Goal: Transaction & Acquisition: Purchase product/service

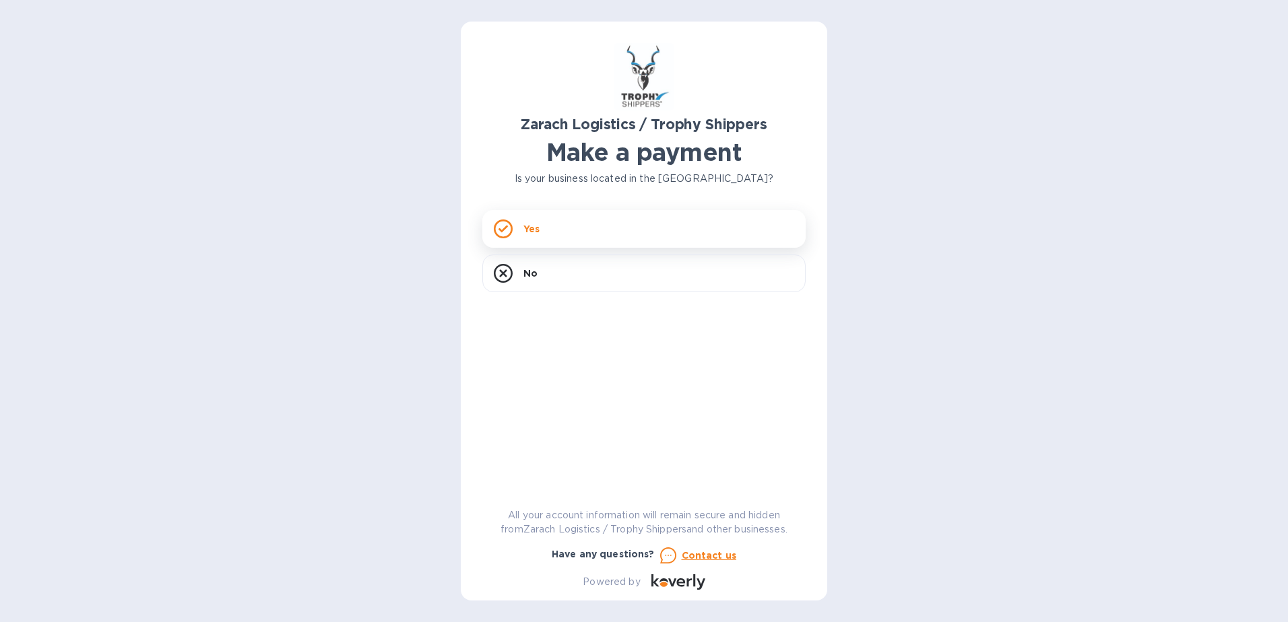
click at [531, 229] on p "Yes" at bounding box center [531, 228] width 16 height 13
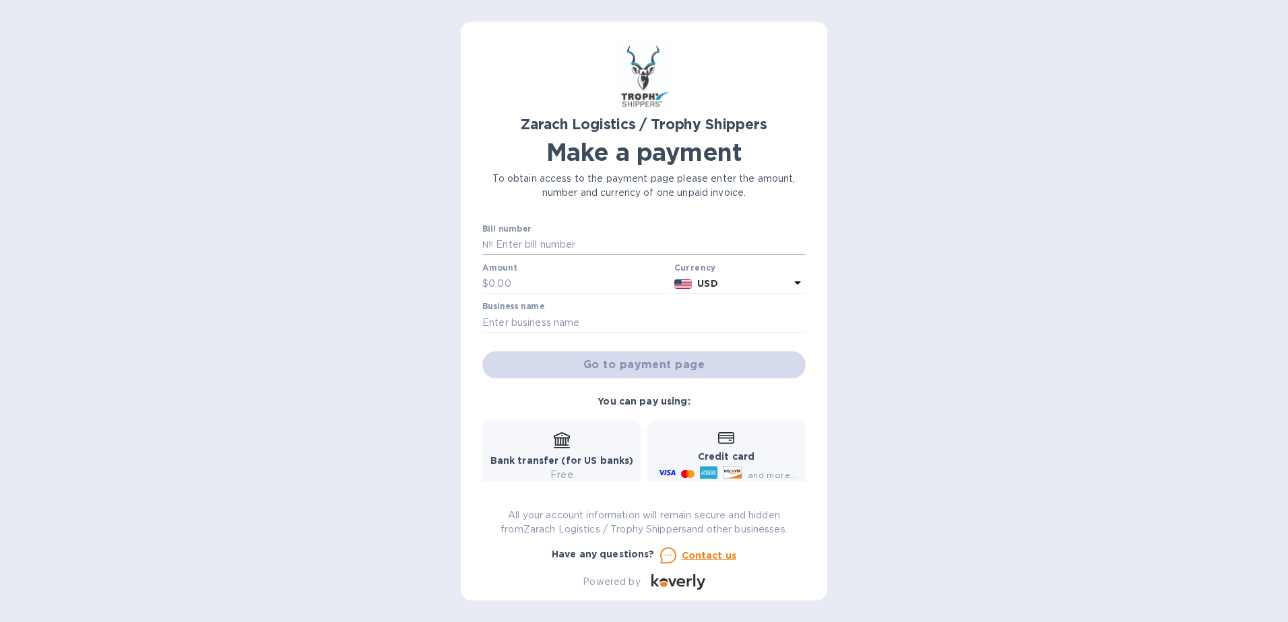
click at [525, 242] on input "text" at bounding box center [649, 245] width 313 height 20
click at [545, 317] on input "text" at bounding box center [643, 323] width 323 height 20
type input "[PERSON_NAME]"
click at [551, 286] on input "text" at bounding box center [578, 284] width 180 height 20
type input "1,857.72"
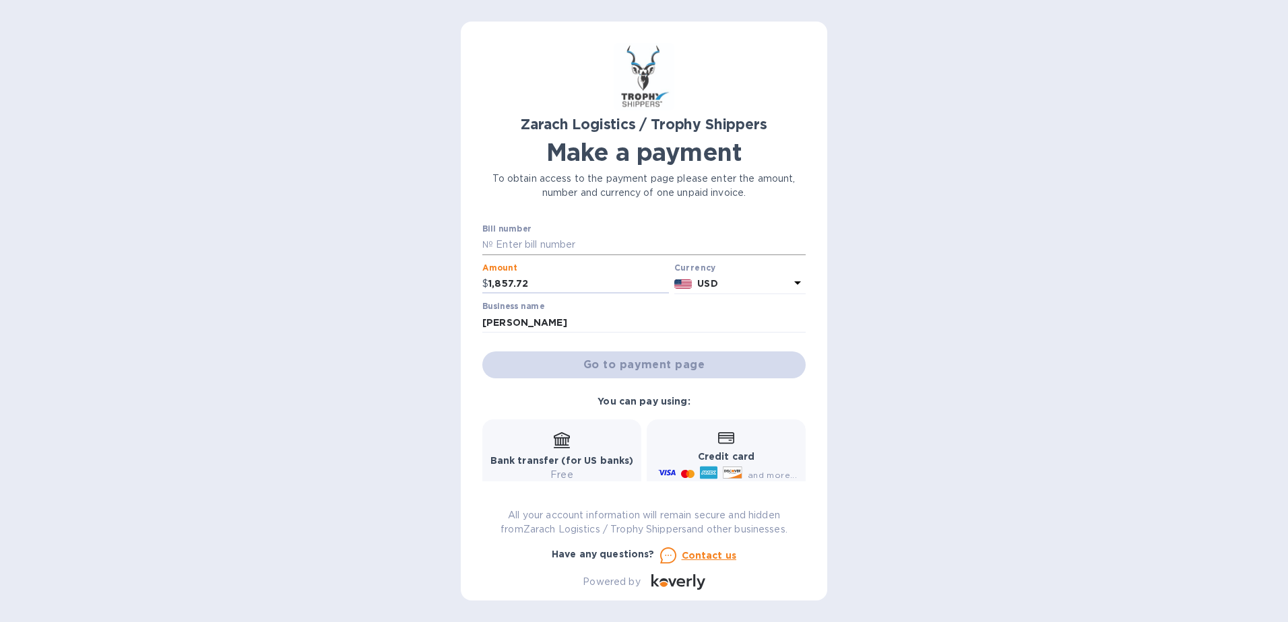
click at [554, 244] on input "text" at bounding box center [649, 245] width 313 height 20
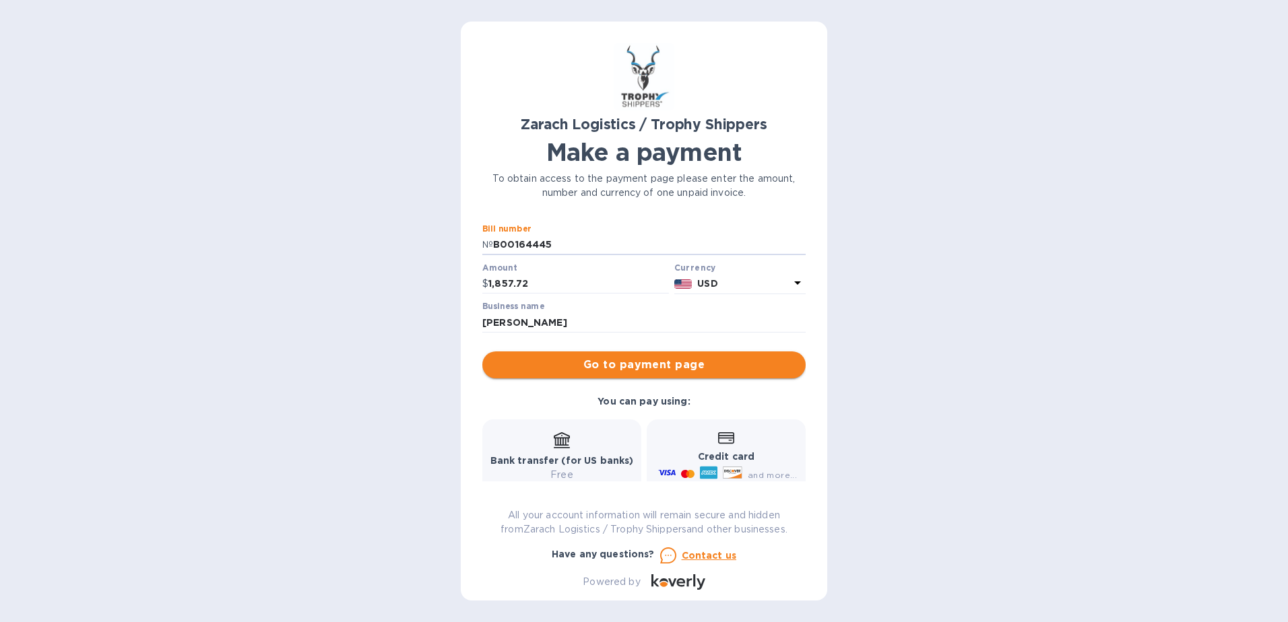
type input "B00164445"
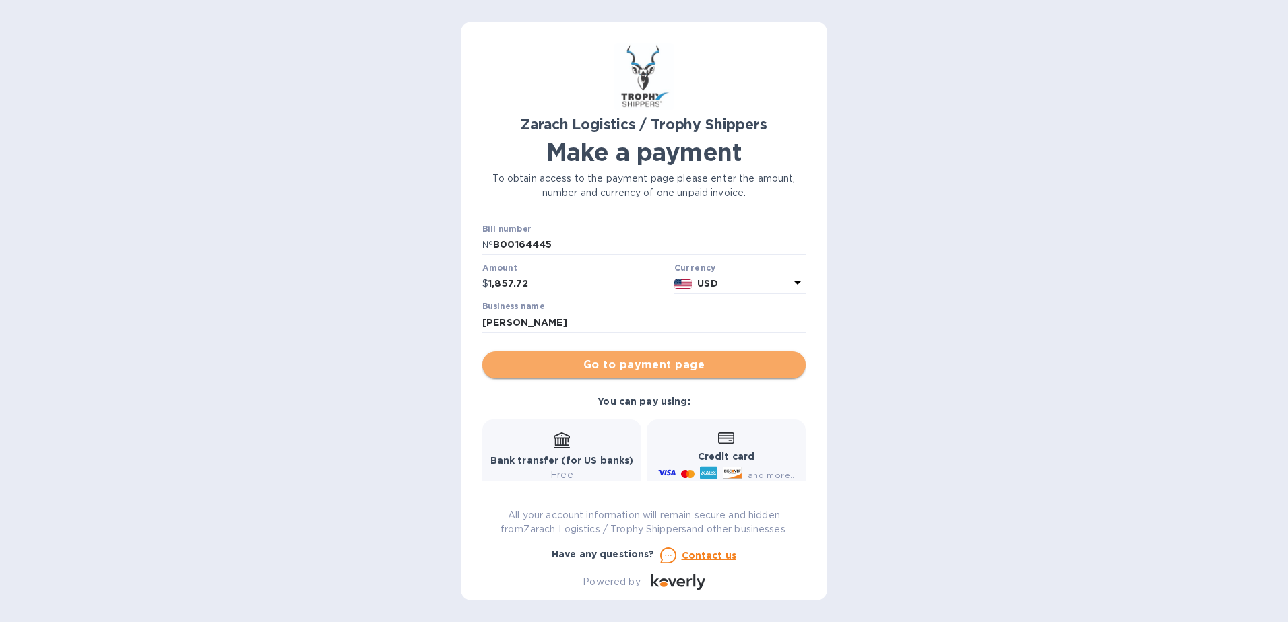
click at [655, 366] on span "Go to payment page" at bounding box center [644, 365] width 302 height 16
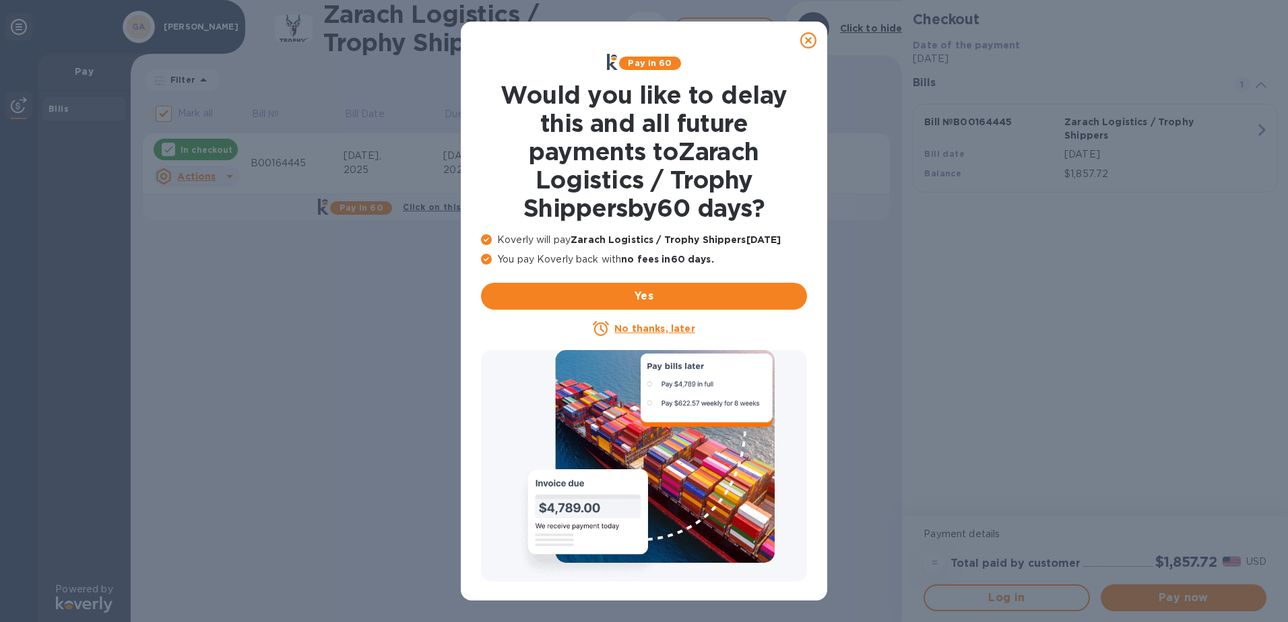
click at [648, 327] on u "No thanks, later" at bounding box center [654, 328] width 80 height 11
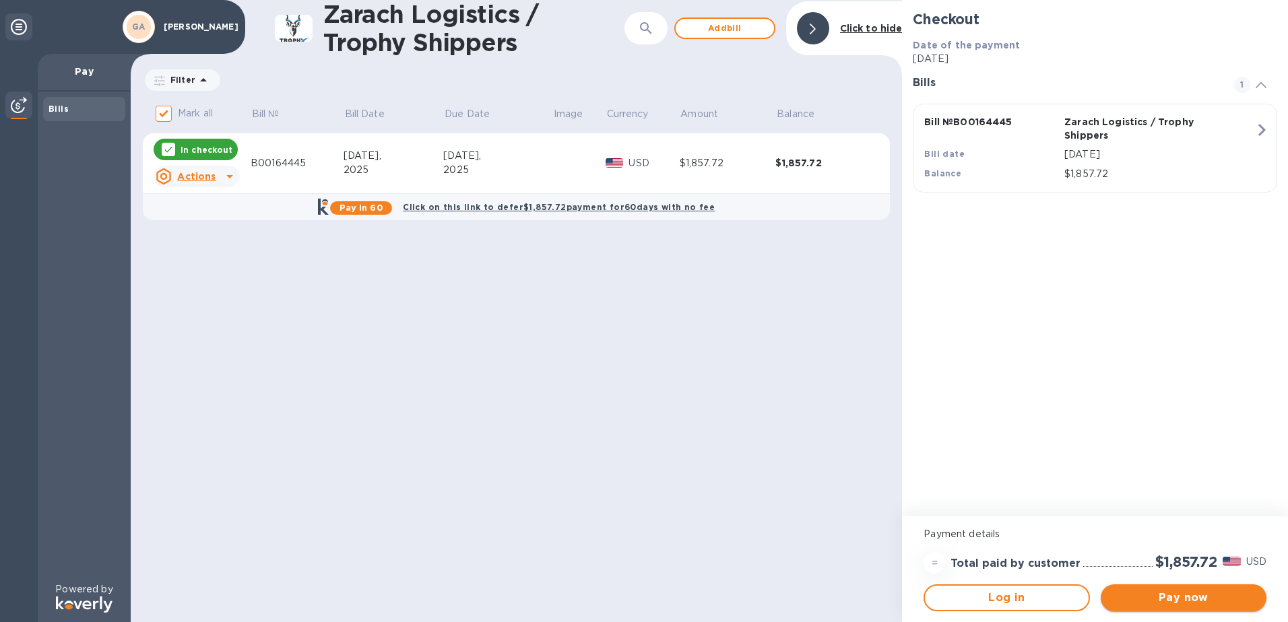
click at [1192, 597] on span "Pay now" at bounding box center [1183, 598] width 144 height 16
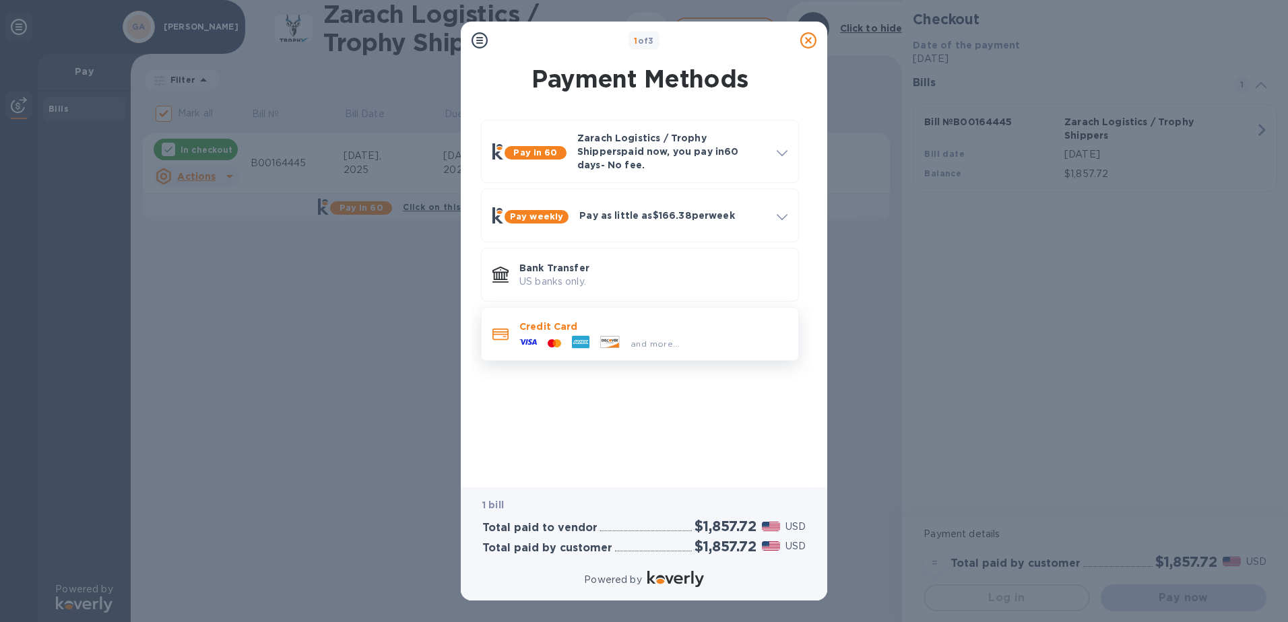
click at [574, 333] on icon at bounding box center [581, 342] width 18 height 18
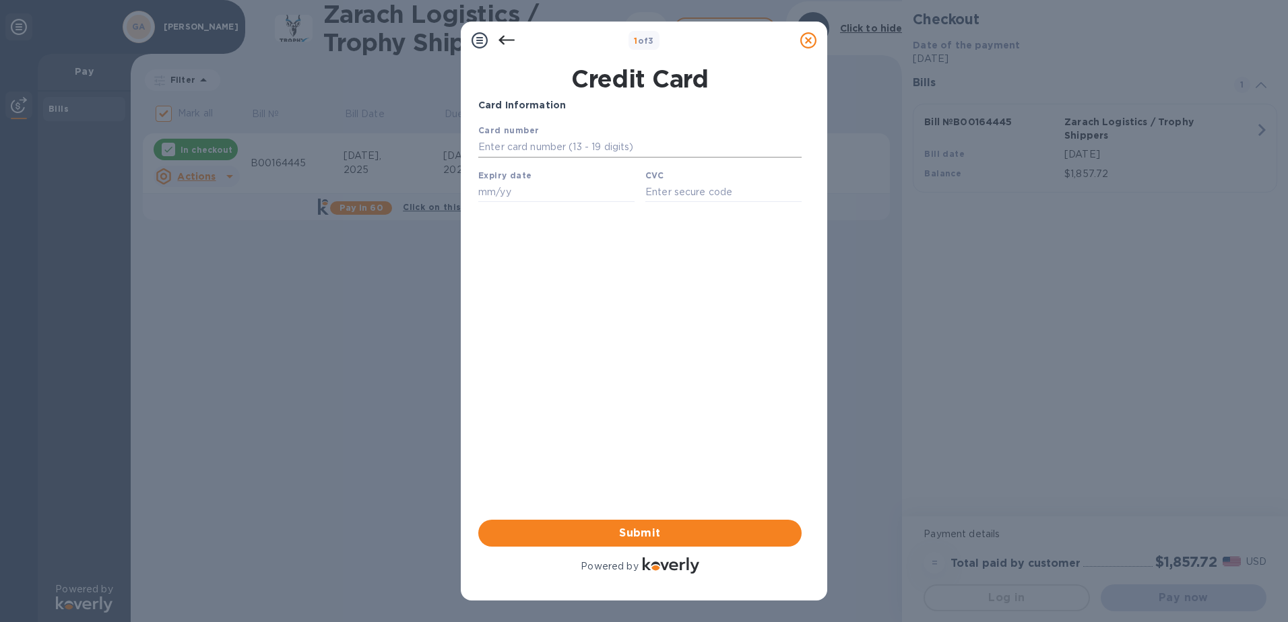
click at [545, 146] on input "text" at bounding box center [639, 147] width 323 height 20
type input "[CREDIT_CARD_NUMBER]"
type input "10/28"
type input "040"
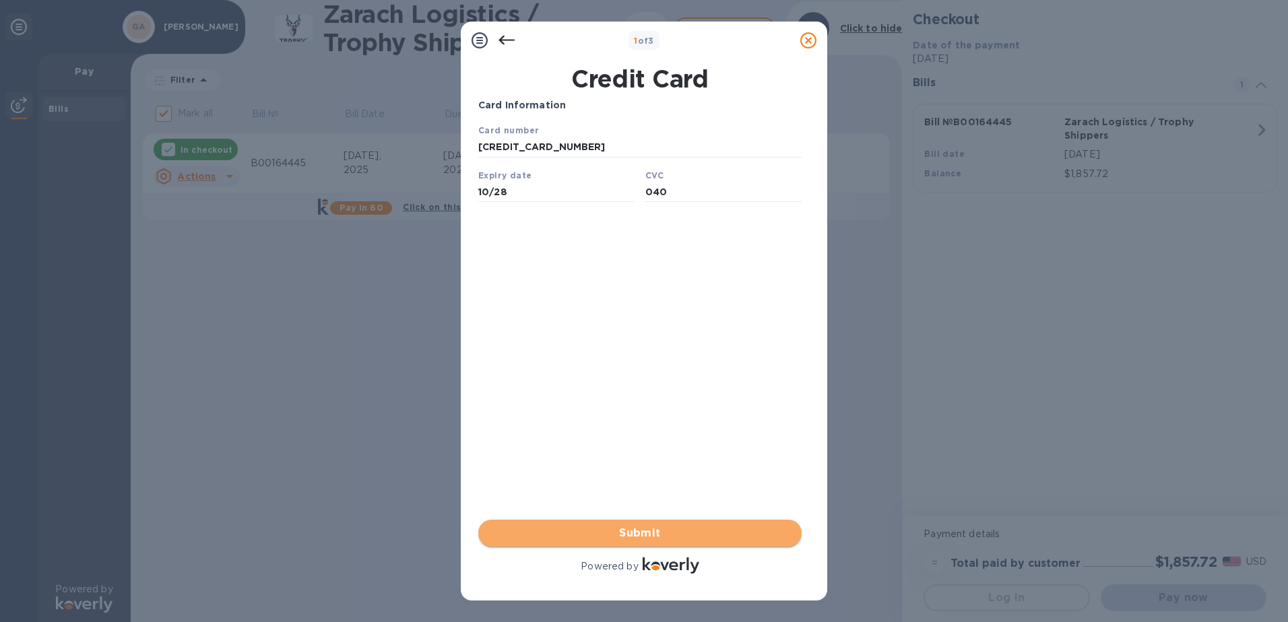
click at [655, 527] on span "Submit" at bounding box center [640, 533] width 302 height 16
